Goal: Task Accomplishment & Management: Manage account settings

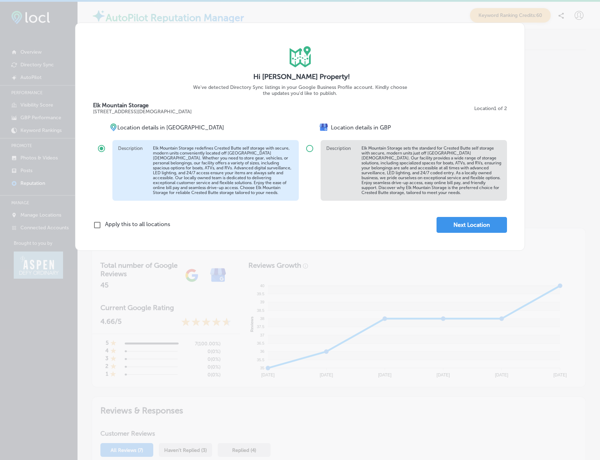
click at [257, 19] on div "iconmonstr-map-5 copy 2 Created with Sketch. Hi [PERSON_NAME] Property! We've d…" at bounding box center [300, 230] width 600 height 460
click at [329, 8] on div "iconmonstr-map-5 copy 2 Created with Sketch. Hi [PERSON_NAME] Property! We've d…" at bounding box center [300, 230] width 600 height 460
click at [524, 93] on div "iconmonstr-map-5 copy 2 Created with Sketch. Hi [PERSON_NAME] Property! We've d…" at bounding box center [300, 230] width 600 height 460
drag, startPoint x: 529, startPoint y: 92, endPoint x: 504, endPoint y: 131, distance: 46.9
click at [529, 94] on div "iconmonstr-map-5 copy 2 Created with Sketch. Hi [PERSON_NAME] Property! We've d…" at bounding box center [300, 230] width 600 height 460
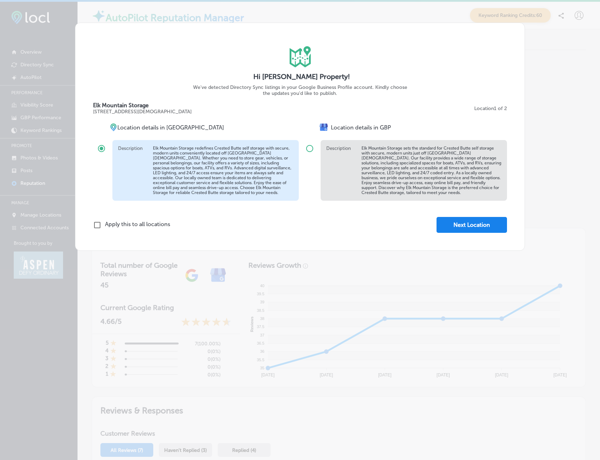
click at [459, 224] on button "Next Location" at bounding box center [472, 225] width 71 height 16
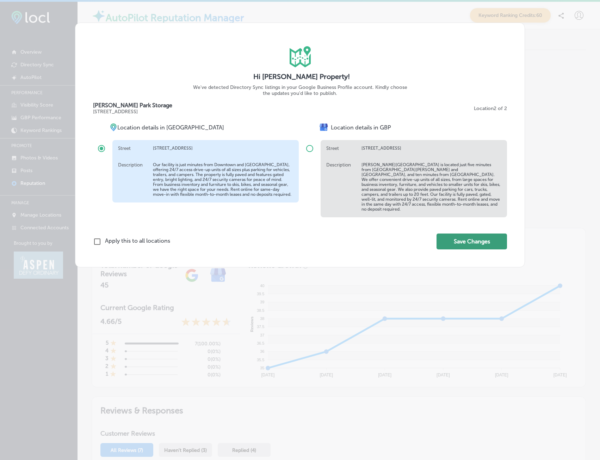
click at [463, 240] on button "Save Changes" at bounding box center [472, 241] width 71 height 16
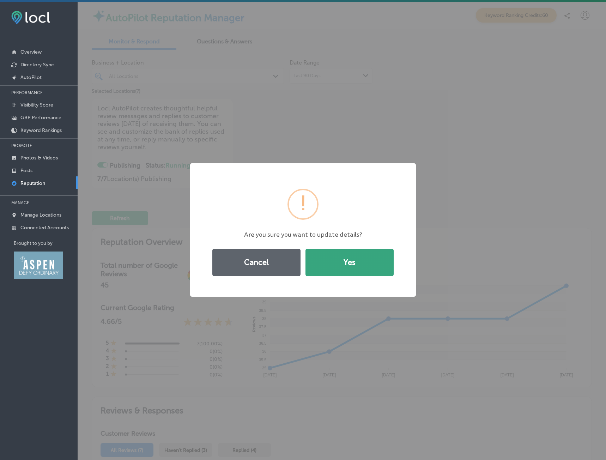
click at [337, 262] on button "Yes" at bounding box center [349, 262] width 88 height 27
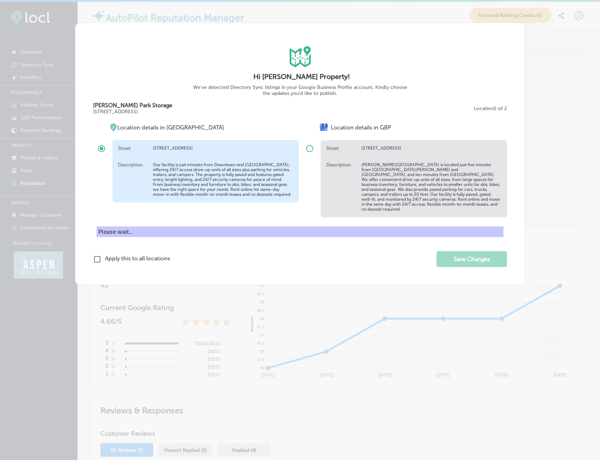
click at [575, 33] on div "iconmonstr-map-5 copy 2 Created with Sketch. Hi [PERSON_NAME] Property! We've d…" at bounding box center [300, 230] width 600 height 460
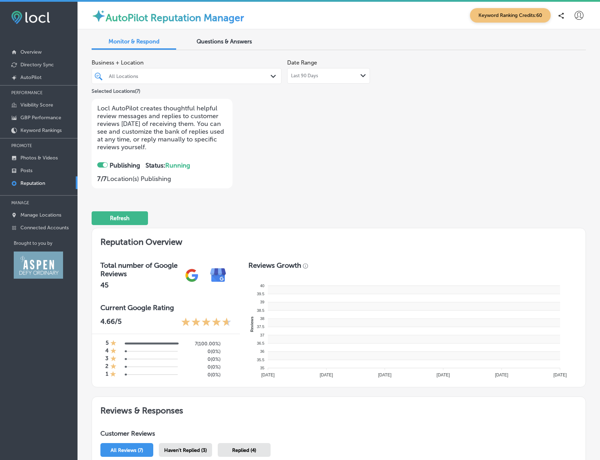
checkbox input "true"
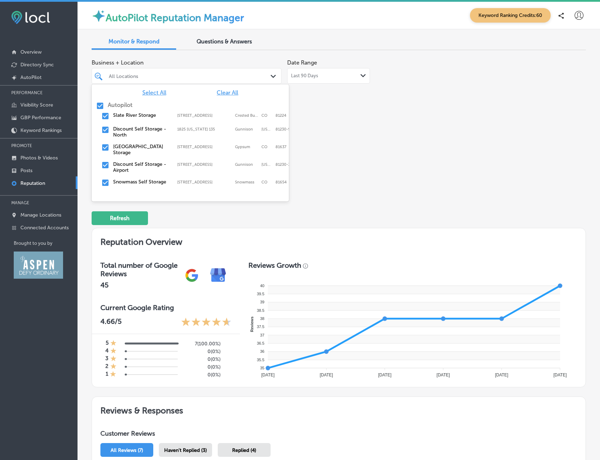
click at [160, 75] on div "All Locations" at bounding box center [190, 76] width 163 height 6
click at [227, 92] on span "Clear All" at bounding box center [228, 92] width 22 height 7
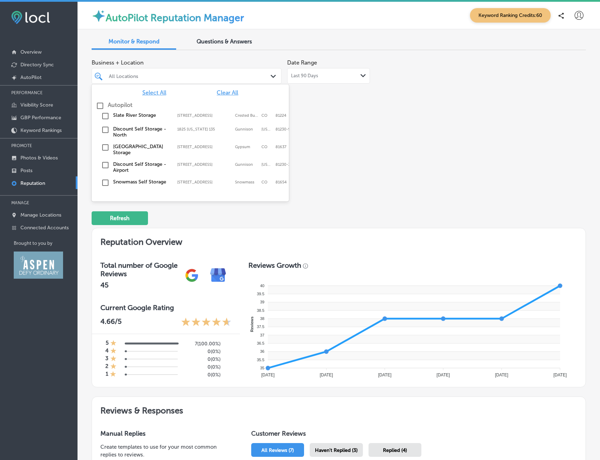
click at [109, 120] on input "checkbox" at bounding box center [105, 116] width 8 height 8
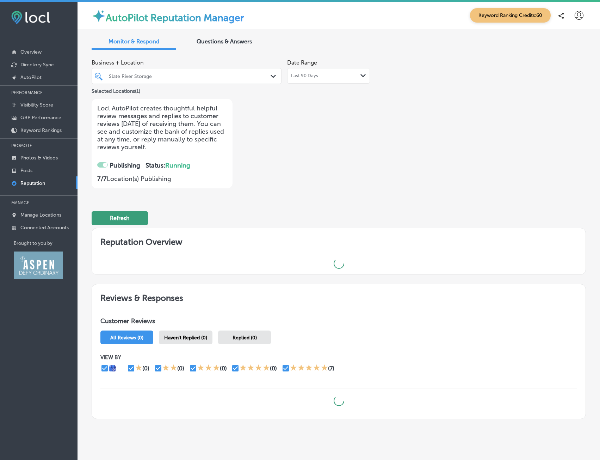
click at [139, 223] on button "Refresh" at bounding box center [120, 218] width 56 height 14
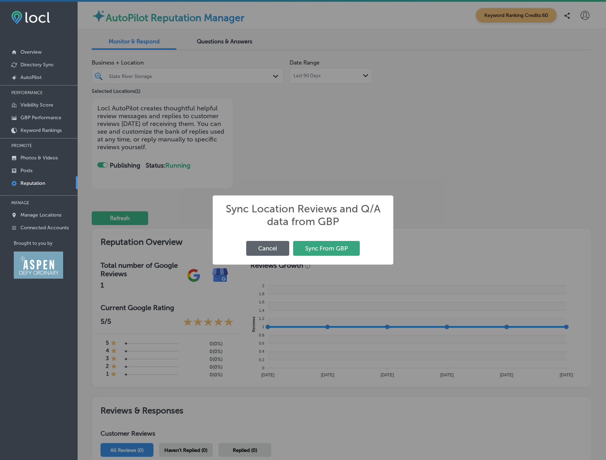
click at [335, 247] on button "Sync From GBP" at bounding box center [326, 248] width 67 height 14
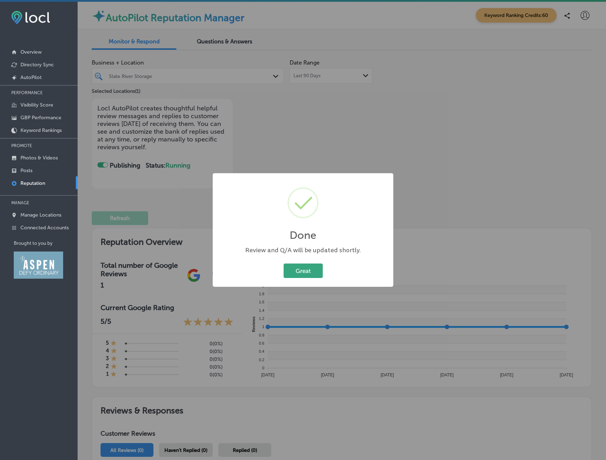
click at [301, 273] on button "Great" at bounding box center [302, 270] width 39 height 14
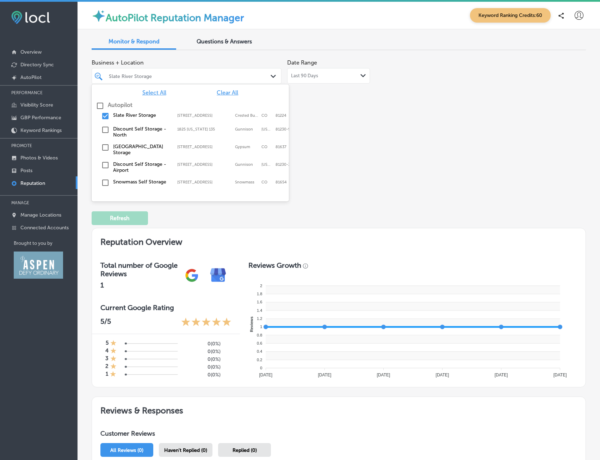
click at [212, 75] on div "Slate River Storage" at bounding box center [190, 76] width 163 height 6
click at [105, 116] on input "checkbox" at bounding box center [105, 116] width 8 height 8
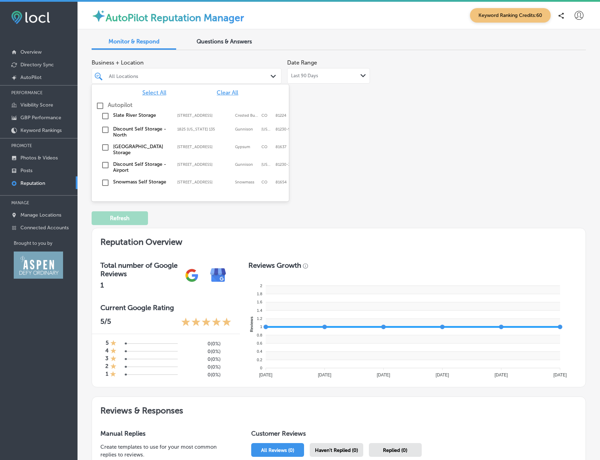
click at [105, 129] on input "checkbox" at bounding box center [105, 129] width 8 height 8
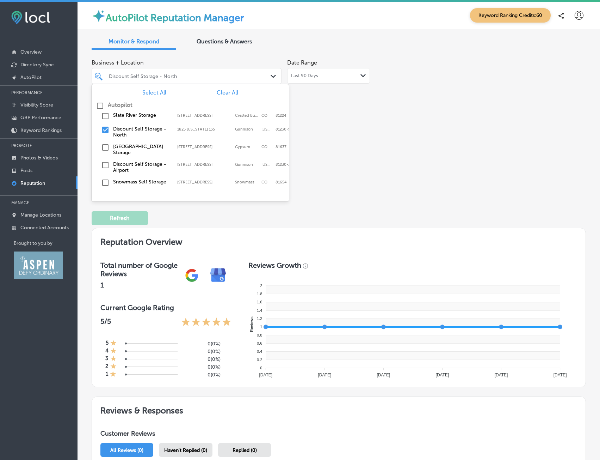
click at [380, 164] on div "Business + Location option 1825 [US_STATE] 135, selected. option 500 Plane St f…" at bounding box center [240, 122] width 297 height 133
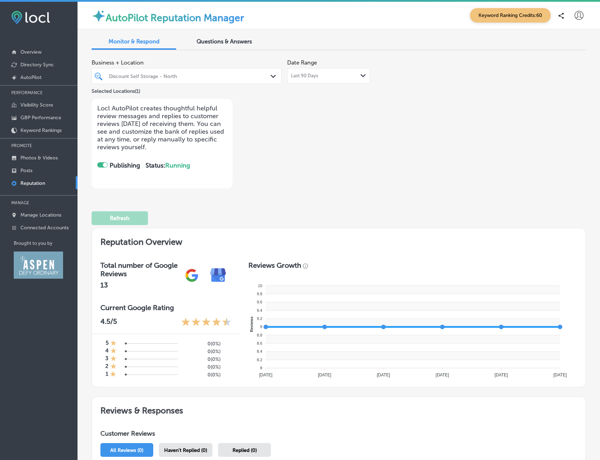
click at [199, 78] on div "Discount Self Storage - North" at bounding box center [190, 76] width 163 height 6
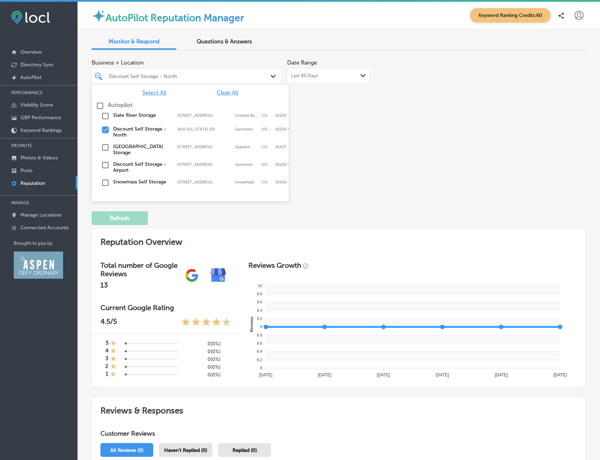
click at [107, 131] on input "checkbox" at bounding box center [105, 129] width 8 height 8
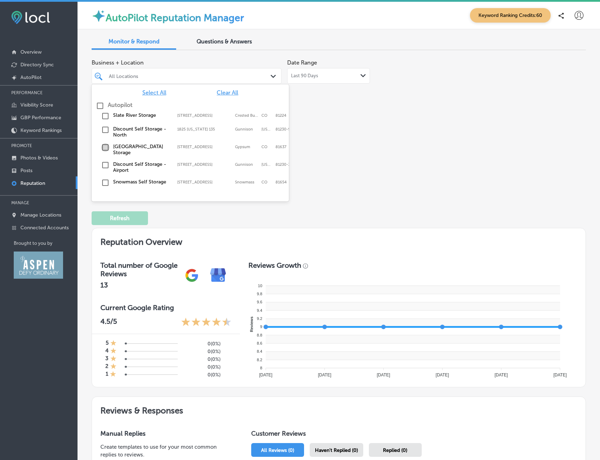
click at [105, 146] on input "checkbox" at bounding box center [105, 147] width 8 height 8
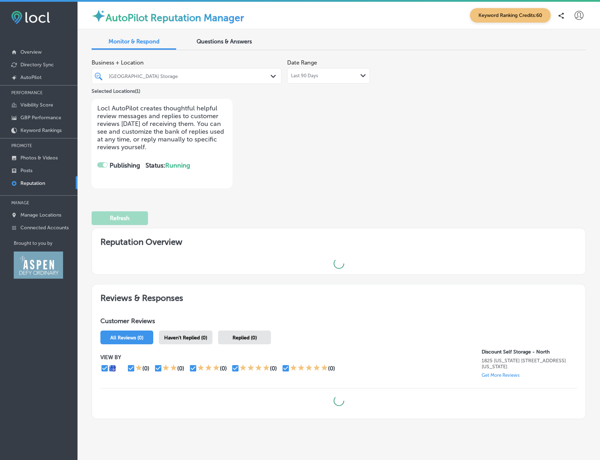
click at [429, 168] on div "Business + Location [GEOGRAPHIC_DATA] Storage Path Created with Sketch. Selecte…" at bounding box center [339, 122] width 495 height 133
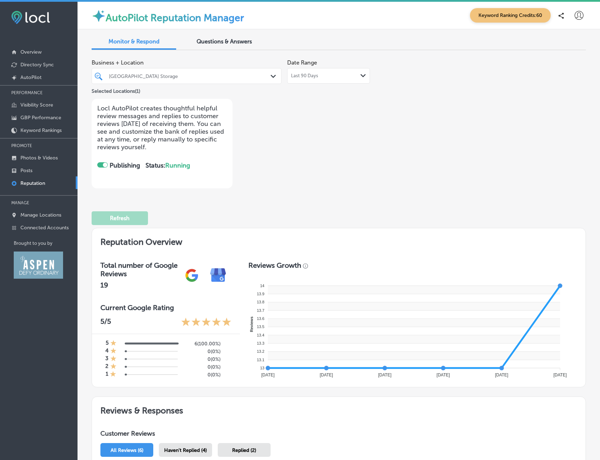
click at [200, 79] on div at bounding box center [178, 76] width 141 height 10
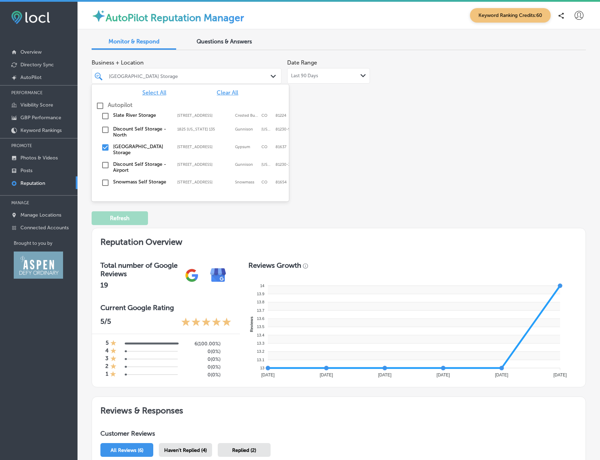
click at [108, 147] on input "checkbox" at bounding box center [105, 147] width 8 height 8
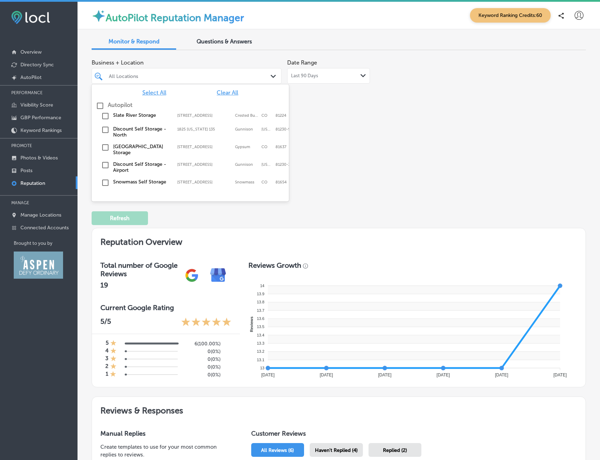
click at [104, 162] on input "checkbox" at bounding box center [105, 165] width 8 height 8
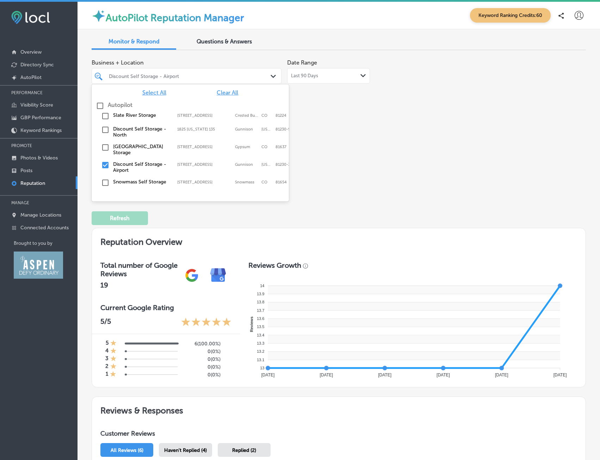
click at [368, 139] on div "Business + Location option [STREET_ADDRESS]. option 500 Plane St focused, 0 of …" at bounding box center [240, 122] width 297 height 133
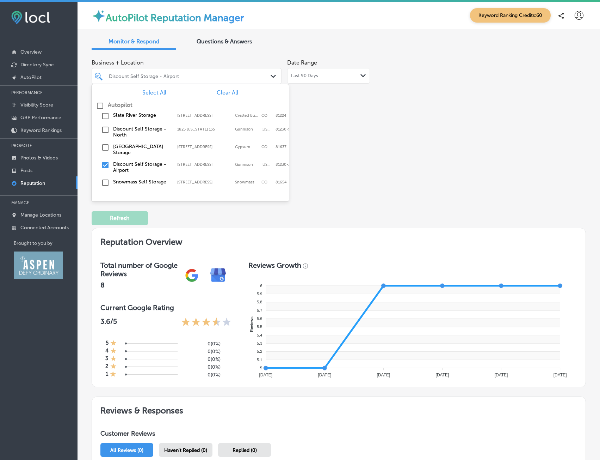
click at [185, 76] on div "Discount Self Storage - Airport" at bounding box center [190, 76] width 163 height 6
click at [106, 162] on input "checkbox" at bounding box center [105, 165] width 8 height 8
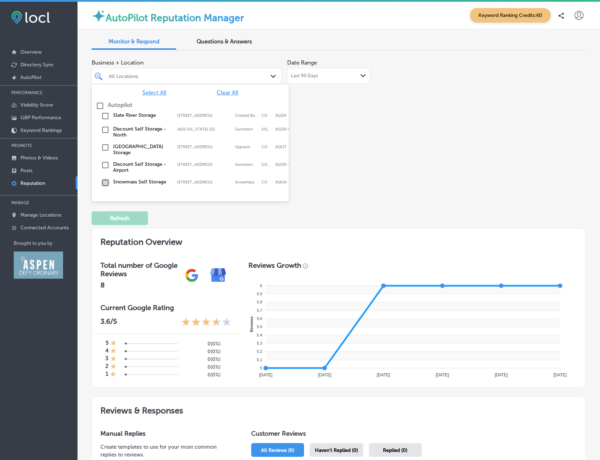
click at [104, 178] on input "checkbox" at bounding box center [105, 182] width 8 height 8
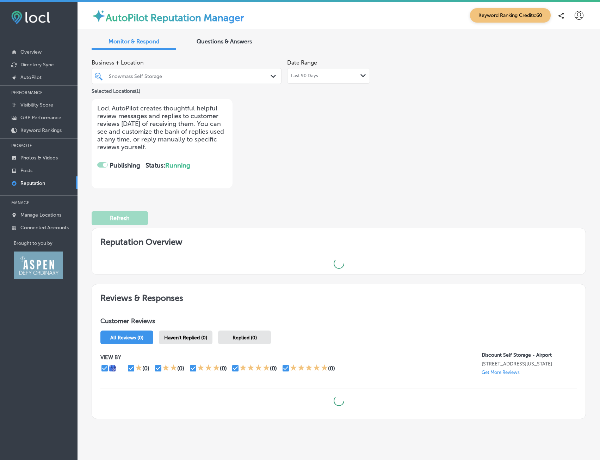
click at [378, 171] on div "Business + Location Snowmass Self Storage Path Created with Sketch. Selected Lo…" at bounding box center [240, 122] width 297 height 133
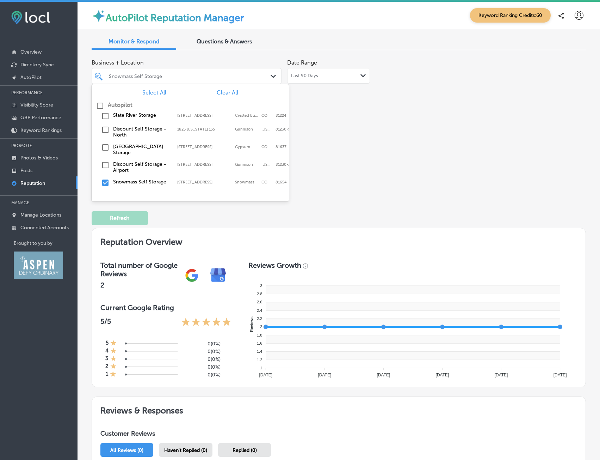
click at [177, 74] on div "Snowmass Self Storage" at bounding box center [190, 76] width 163 height 6
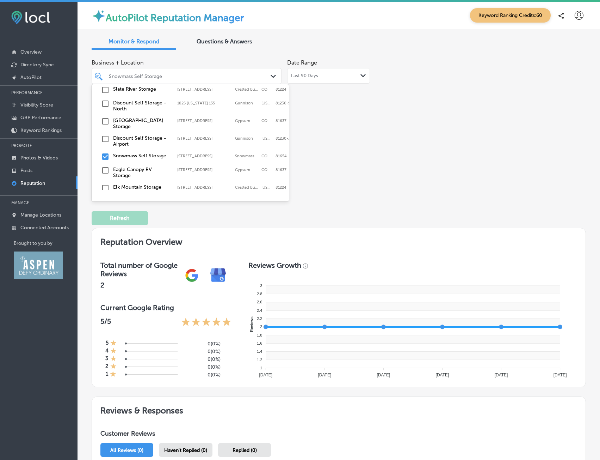
scroll to position [35, 0]
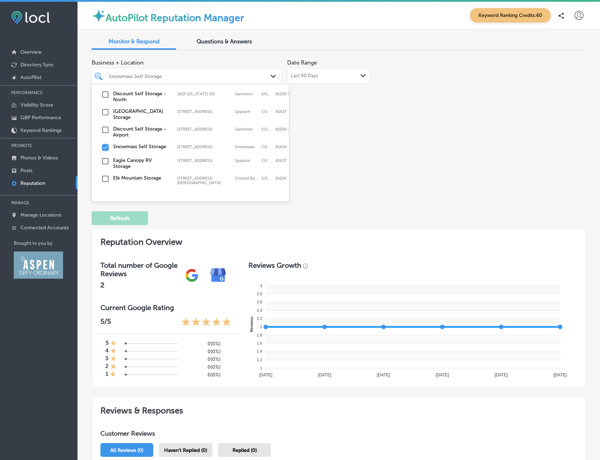
click at [105, 145] on input "checkbox" at bounding box center [105, 147] width 8 height 8
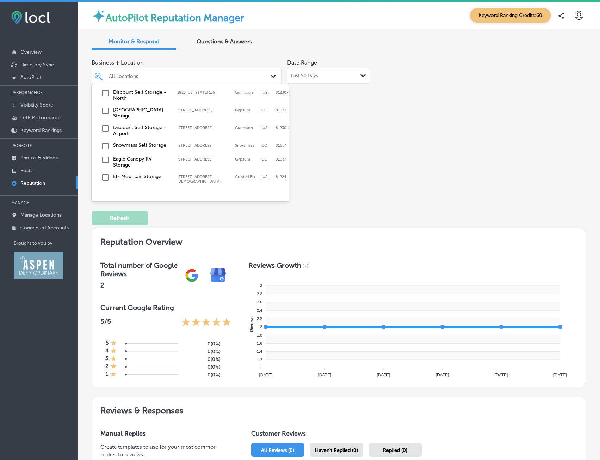
scroll to position [71, 0]
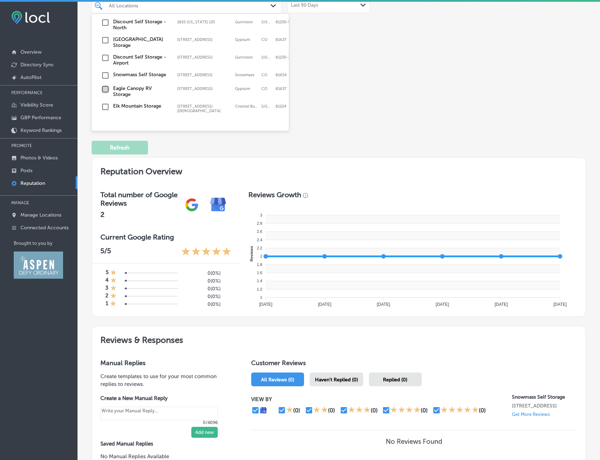
click at [103, 85] on input "checkbox" at bounding box center [105, 89] width 8 height 8
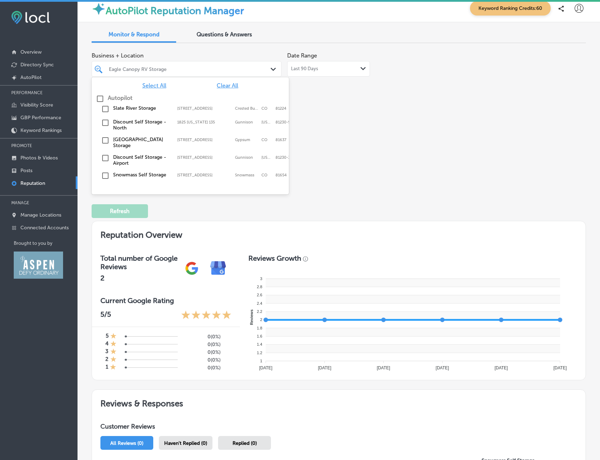
scroll to position [0, 0]
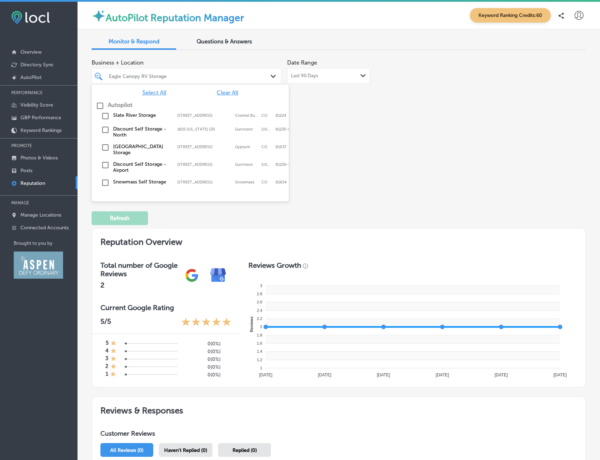
click at [377, 119] on div "Business + Location option [STREET_ADDRESS]. option [STREET_ADDRESS], 0 of 2. 8…" at bounding box center [240, 122] width 297 height 133
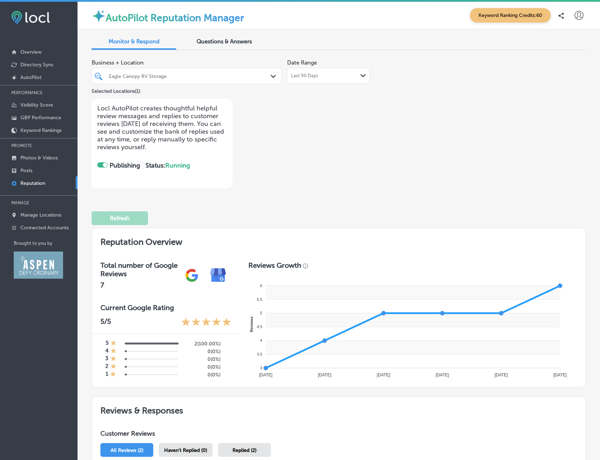
click at [233, 78] on div "Eagle Canopy RV Storage" at bounding box center [190, 76] width 163 height 6
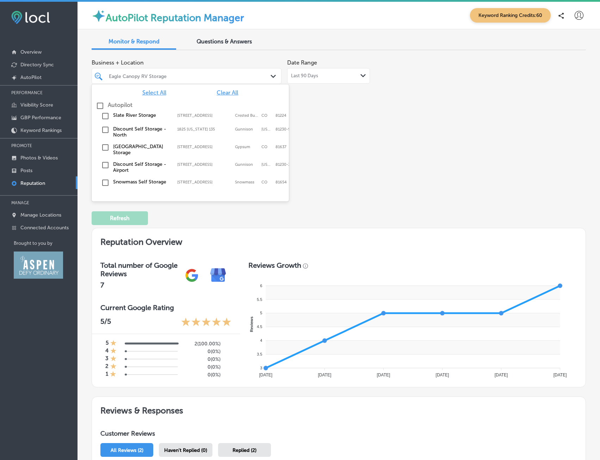
scroll to position [37, 0]
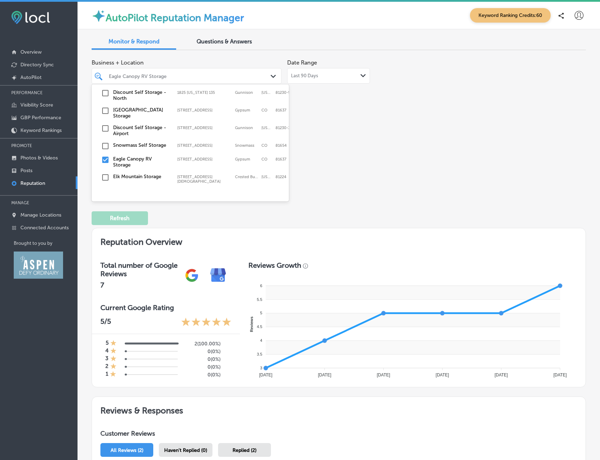
click at [106, 173] on input "checkbox" at bounding box center [105, 177] width 8 height 8
click at [107, 157] on input "checkbox" at bounding box center [105, 159] width 8 height 8
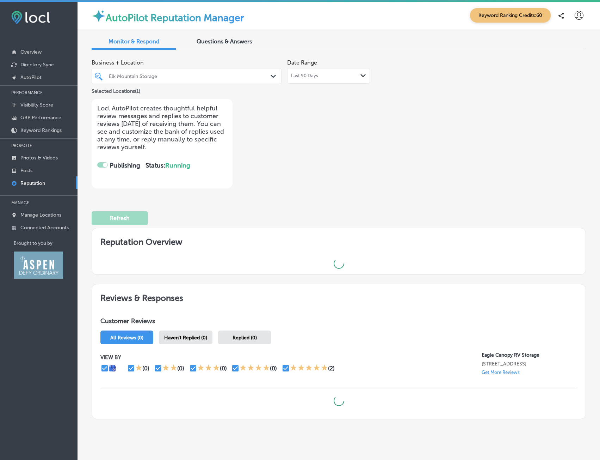
click at [406, 143] on div "Business + Location Elk Mountain Storage Path Created with Sketch. Selected Loc…" at bounding box center [339, 122] width 495 height 133
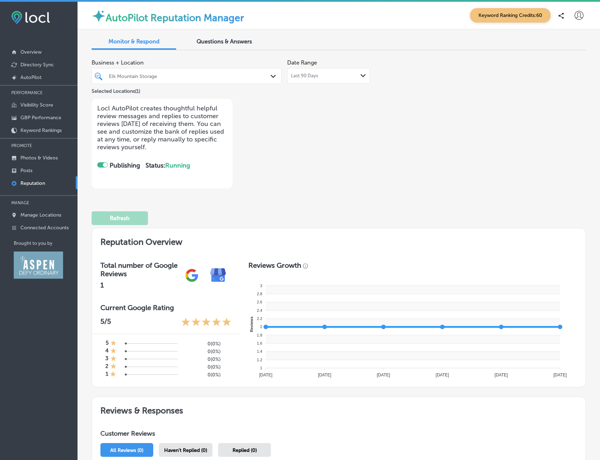
click at [207, 75] on div "Elk Mountain Storage" at bounding box center [190, 76] width 163 height 6
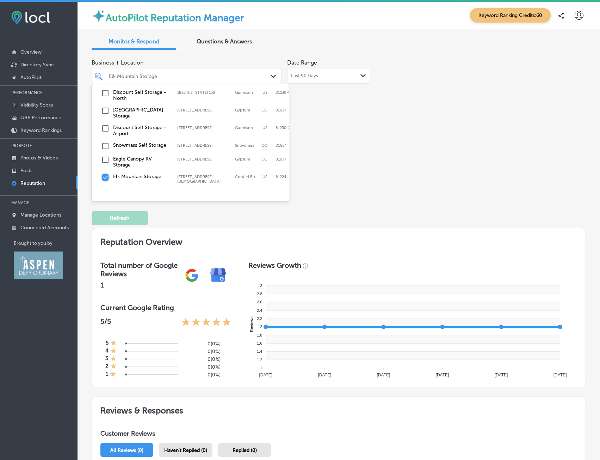
click at [104, 174] on input "checkbox" at bounding box center [105, 177] width 8 height 8
type textarea "x"
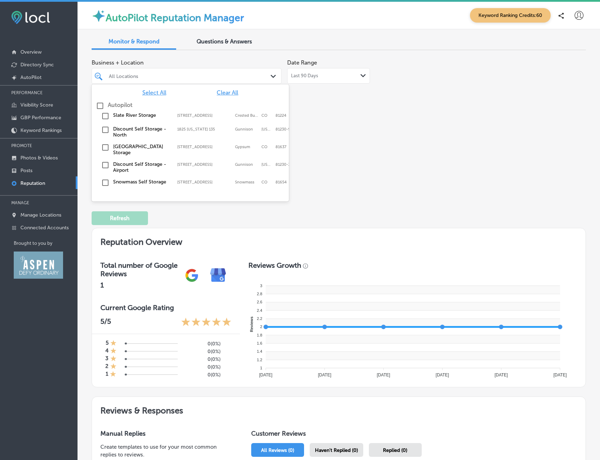
checkbox input "false"
click at [370, 161] on div "Business + Location option [STREET_ADDRESS][DEMOGRAPHIC_DATA]. option [STREET_A…" at bounding box center [240, 122] width 297 height 133
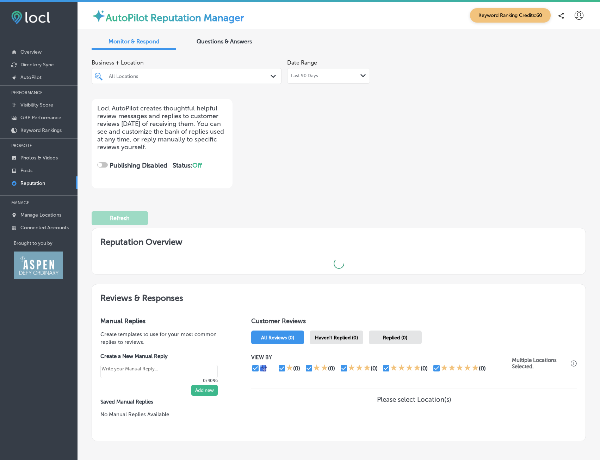
type textarea "x"
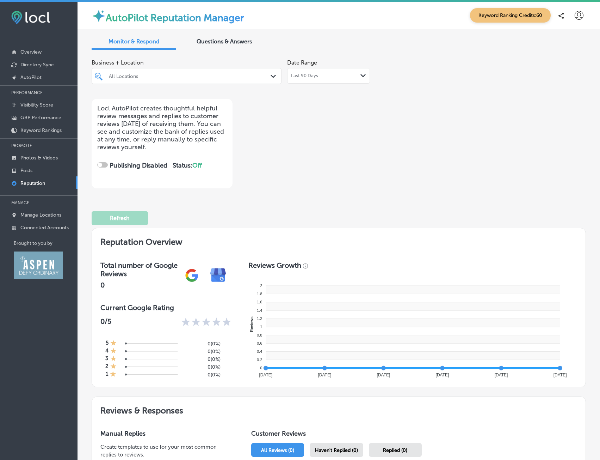
click at [268, 178] on div "Business + Location All Locations Path Created with Sketch. Date Range Last 90 …" at bounding box center [240, 122] width 297 height 133
